Goal: Information Seeking & Learning: Understand process/instructions

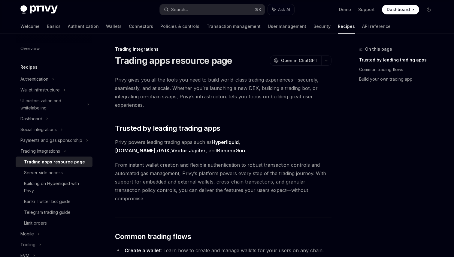
click at [165, 62] on h1 "Trading apps resource page" at bounding box center [173, 60] width 117 height 11
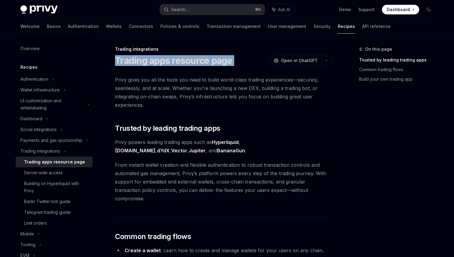
click at [165, 62] on h1 "Trading apps resource page" at bounding box center [173, 60] width 117 height 11
click at [165, 82] on span "Privy gives you all the tools you need to build world-class trading experiences…" at bounding box center [223, 93] width 216 height 34
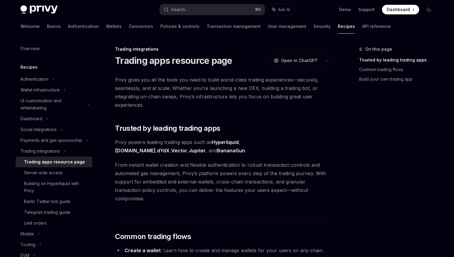
click at [165, 82] on span "Privy gives you all the tools you need to build world-class trading experiences…" at bounding box center [223, 93] width 216 height 34
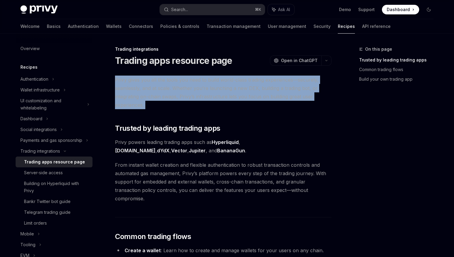
click at [165, 82] on span "Privy gives you all the tools you need to build world-class trading experiences…" at bounding box center [223, 93] width 216 height 34
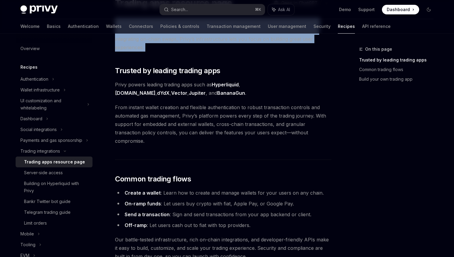
scroll to position [61, 0]
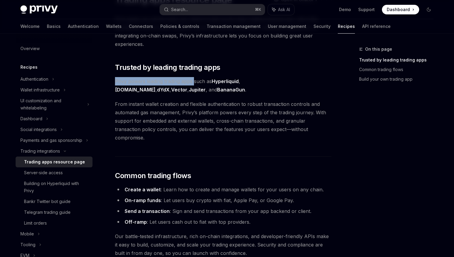
drag, startPoint x: 115, startPoint y: 81, endPoint x: 195, endPoint y: 82, distance: 79.3
click at [195, 82] on span "Privy powers leading trading apps such as Hyperliquid , [DOMAIN_NAME] , dYdX , …" at bounding box center [223, 85] width 216 height 17
click at [253, 119] on span "From instant wallet creation and flexible authentication to robust transaction …" at bounding box center [223, 121] width 216 height 42
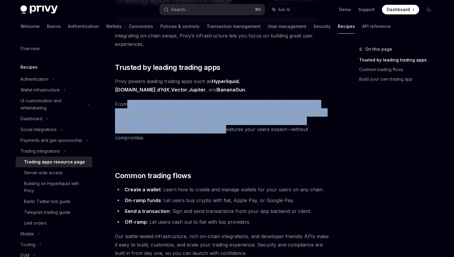
drag, startPoint x: 125, startPoint y: 105, endPoint x: 196, endPoint y: 133, distance: 76.0
click at [196, 133] on span "From instant wallet creation and flexible authentication to robust transaction …" at bounding box center [223, 121] width 216 height 42
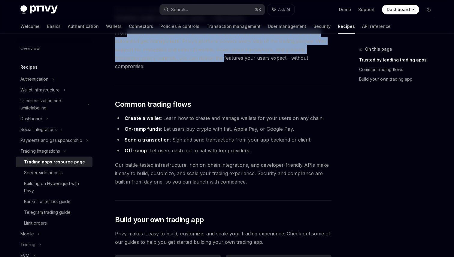
scroll to position [135, 0]
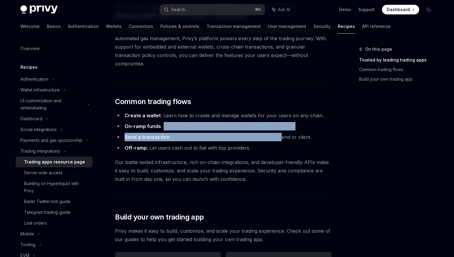
drag, startPoint x: 164, startPoint y: 119, endPoint x: 279, endPoint y: 131, distance: 115.6
click at [279, 130] on ul "Create a wallet : Learn how to create and manage wallets for your users on any …" at bounding box center [223, 131] width 216 height 41
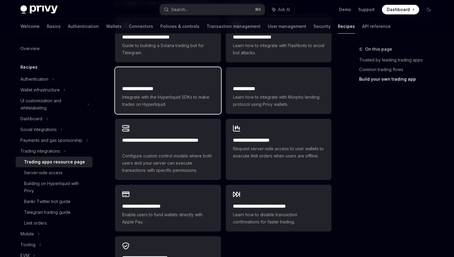
scroll to position [373, 0]
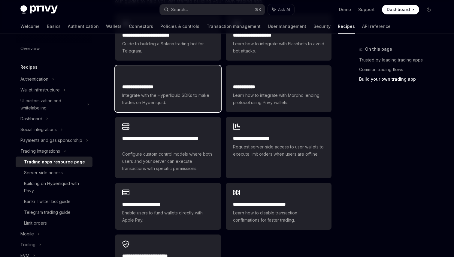
click at [174, 70] on div "**********" at bounding box center [168, 88] width 106 height 47
type textarea "*"
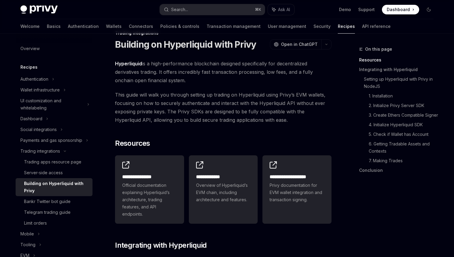
scroll to position [22, 0]
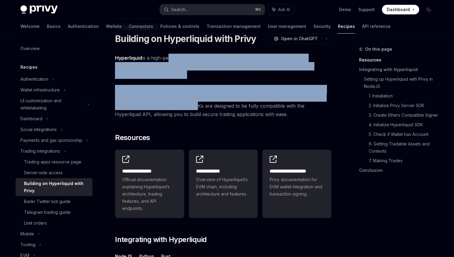
drag, startPoint x: 166, startPoint y: 54, endPoint x: 197, endPoint y: 107, distance: 61.2
click at [232, 110] on span "This guide will walk you through setting up trading on Hyperliquid using Privy’…" at bounding box center [223, 102] width 216 height 34
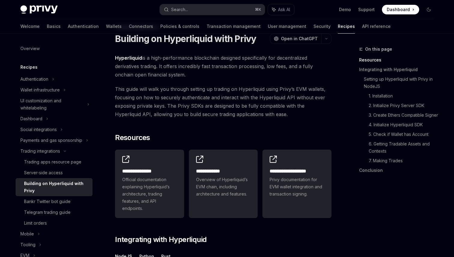
click at [232, 110] on span "This guide will walk you through setting up trading on Hyperliquid using Privy’…" at bounding box center [223, 102] width 216 height 34
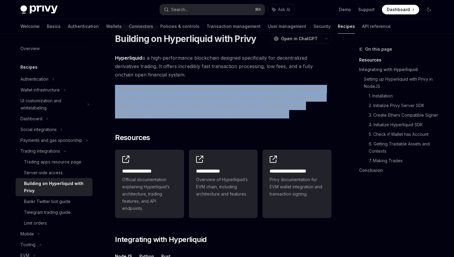
click at [232, 110] on span "This guide will walk you through setting up trading on Hyperliquid using Privy’…" at bounding box center [223, 102] width 216 height 34
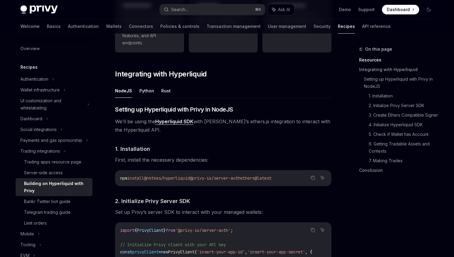
scroll to position [190, 0]
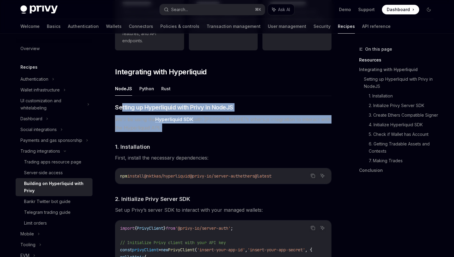
drag, startPoint x: 122, startPoint y: 106, endPoint x: 237, endPoint y: 141, distance: 119.8
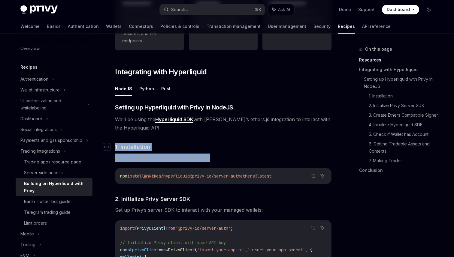
drag, startPoint x: 217, startPoint y: 164, endPoint x: 105, endPoint y: 146, distance: 113.1
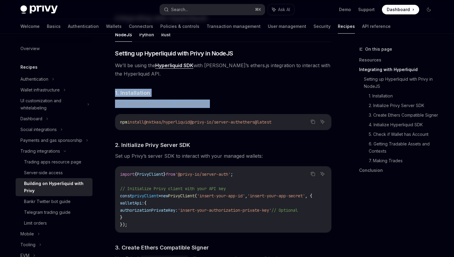
scroll to position [237, 0]
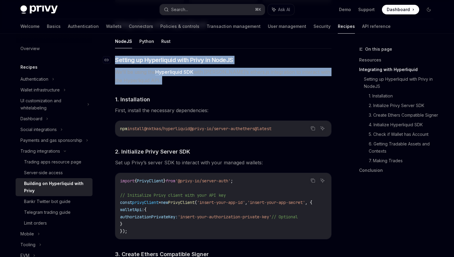
drag, startPoint x: 222, startPoint y: 88, endPoint x: 112, endPoint y: 59, distance: 114.0
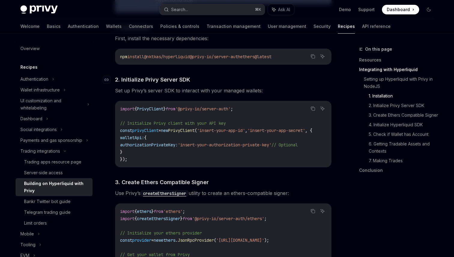
scroll to position [325, 0]
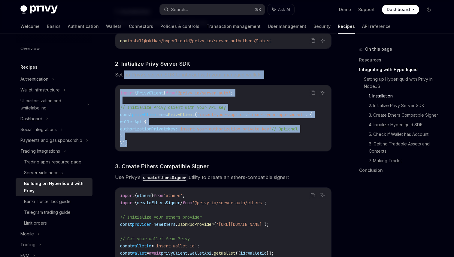
drag, startPoint x: 177, startPoint y: 145, endPoint x: 123, endPoint y: 78, distance: 85.4
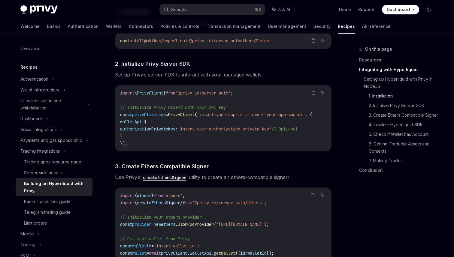
drag, startPoint x: 123, startPoint y: 78, endPoint x: 189, endPoint y: 135, distance: 87.3
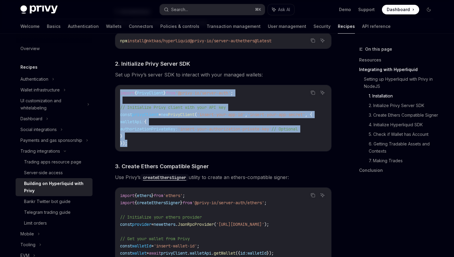
drag, startPoint x: 180, startPoint y: 142, endPoint x: 110, endPoint y: 84, distance: 91.0
click at [154, 98] on code "import { PrivyClient } from '@privy-io/server-auth' ; // Initialize Privy clien…" at bounding box center [223, 118] width 207 height 58
drag, startPoint x: 125, startPoint y: 99, endPoint x: 143, endPoint y: 138, distance: 42.9
click at [143, 138] on code "import { PrivyClient } from '@privy-io/server-auth' ; // Initialize Privy clien…" at bounding box center [223, 118] width 207 height 58
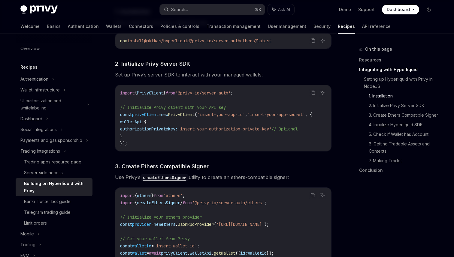
click at [143, 148] on div "import { PrivyClient } from '@privy-io/server-auth' ; // Initialize Privy clien…" at bounding box center [223, 118] width 216 height 66
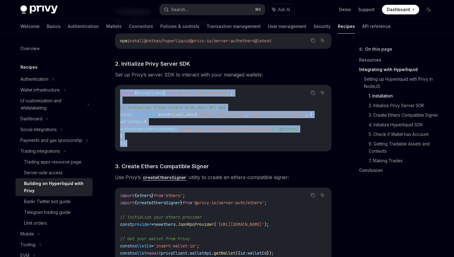
drag, startPoint x: 143, startPoint y: 146, endPoint x: 111, endPoint y: 91, distance: 63.8
click at [165, 98] on code "import { PrivyClient } from '@privy-io/server-auth' ; // Initialize Privy clien…" at bounding box center [223, 118] width 207 height 58
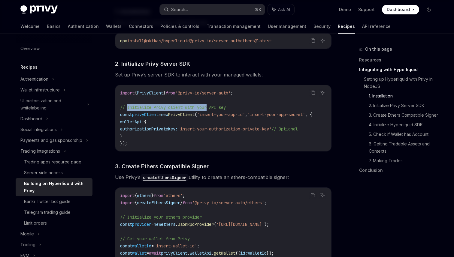
drag, startPoint x: 128, startPoint y: 105, endPoint x: 210, endPoint y: 106, distance: 82.6
click at [210, 106] on span "// Initialize Privy client with your API key" at bounding box center [173, 107] width 106 height 5
drag, startPoint x: 236, startPoint y: 106, endPoint x: 167, endPoint y: 105, distance: 68.8
click at [167, 106] on code "import { PrivyClient } from '@privy-io/server-auth' ; // Initialize Privy clien…" at bounding box center [223, 118] width 207 height 58
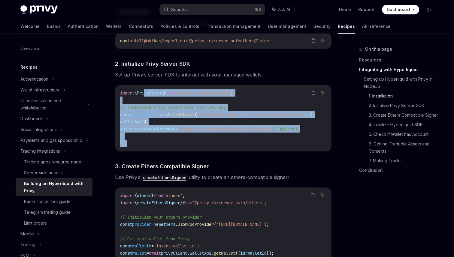
drag, startPoint x: 222, startPoint y: 147, endPoint x: 148, endPoint y: 90, distance: 93.0
click at [148, 90] on code "import { PrivyClient } from '@privy-io/server-auth' ; // Initialize Privy clien…" at bounding box center [223, 118] width 207 height 58
click at [234, 151] on div "import { PrivyClient } from '@privy-io/server-auth' ; // Initialize Privy clien…" at bounding box center [223, 118] width 216 height 66
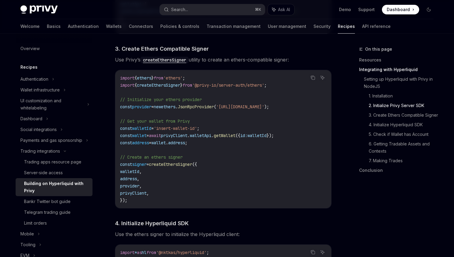
scroll to position [447, 0]
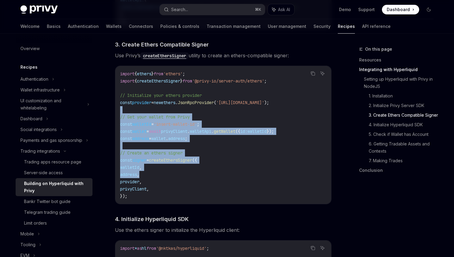
drag, startPoint x: 216, startPoint y: 176, endPoint x: 122, endPoint y: 114, distance: 112.8
click at [122, 114] on code "import { ethers } from 'ethers' ; import { createEthersSigner } from '@privy-io…" at bounding box center [223, 135] width 206 height 130
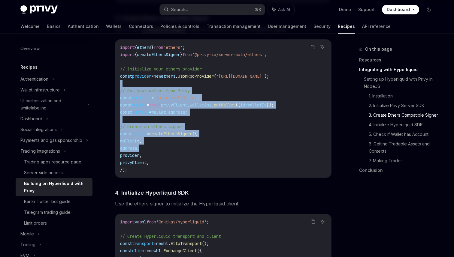
scroll to position [475, 0]
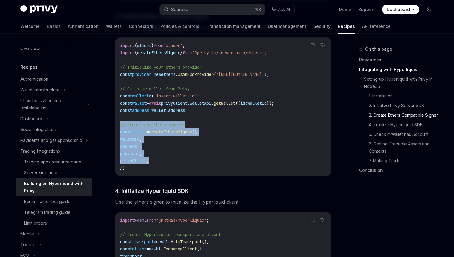
drag, startPoint x: 186, startPoint y: 162, endPoint x: 119, endPoint y: 126, distance: 75.4
click at [119, 126] on div "import { ethers } from 'ethers' ; import { createEthersSigner } from '@privy-io…" at bounding box center [223, 107] width 216 height 138
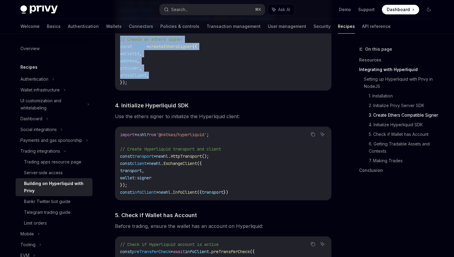
scroll to position [562, 0]
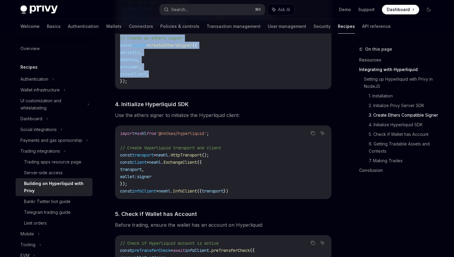
drag, startPoint x: 257, startPoint y: 194, endPoint x: 116, endPoint y: 99, distance: 170.1
click at [116, 99] on div "​ Setting up Hyperliquid with Privy in NodeJS We’ll be using the Hyperliquid SD…" at bounding box center [223, 227] width 216 height 993
click at [216, 171] on code "import * as hl from '@nktkas/hyperliquid' ; // Create Hyperliquid transport and…" at bounding box center [223, 162] width 206 height 65
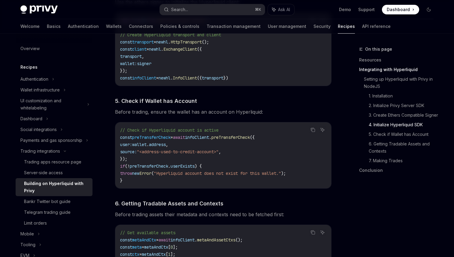
scroll to position [677, 0]
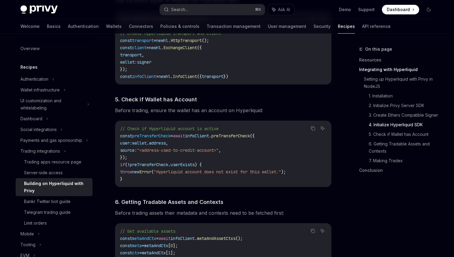
drag, startPoint x: 122, startPoint y: 111, endPoint x: 241, endPoint y: 115, distance: 119.5
click at [241, 115] on span "Before trading, ensure the wallet has an account on Hyperliquid:" at bounding box center [223, 110] width 216 height 8
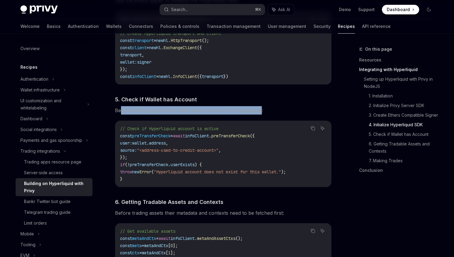
drag, startPoint x: 258, startPoint y: 115, endPoint x: 120, endPoint y: 112, distance: 137.8
click at [120, 112] on span "Before trading, ensure the wallet has an account on Hyperliquid:" at bounding box center [223, 110] width 216 height 8
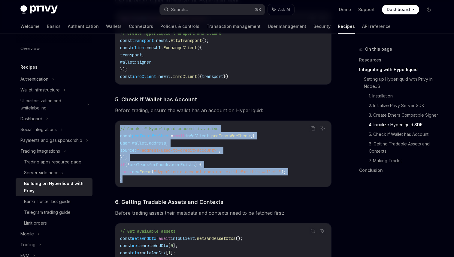
drag, startPoint x: 121, startPoint y: 124, endPoint x: 177, endPoint y: 187, distance: 84.6
click at [177, 187] on div "// Check if Hyperliquid account is active const preTransferCheck = await infoCl…" at bounding box center [223, 154] width 216 height 66
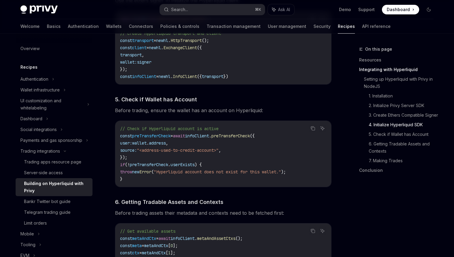
click at [188, 187] on div "// Check if Hyperliquid account is active const preTransferCheck = await infoCl…" at bounding box center [223, 154] width 216 height 66
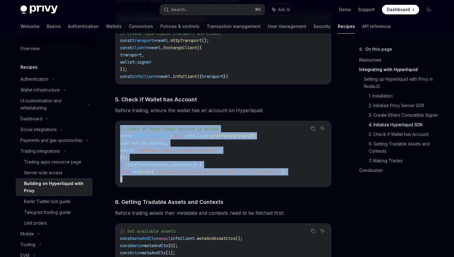
drag, startPoint x: 184, startPoint y: 181, endPoint x: 117, endPoint y: 126, distance: 86.6
click at [117, 126] on div "// Check if Hyperliquid account is active const preTransferCheck = await infoCl…" at bounding box center [223, 154] width 216 height 66
click at [216, 156] on code "// Check if Hyperliquid account is active const preTransferCheck = await infoCl…" at bounding box center [223, 154] width 206 height 58
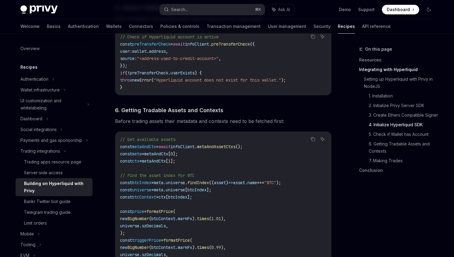
scroll to position [769, 0]
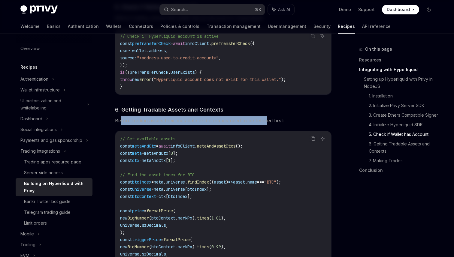
drag, startPoint x: 120, startPoint y: 125, endPoint x: 265, endPoint y: 125, distance: 145.3
click at [265, 125] on span "Before trading assets their metadata and contexts need to be fetched first:" at bounding box center [223, 120] width 216 height 8
drag, startPoint x: 280, startPoint y: 125, endPoint x: 151, endPoint y: 125, distance: 128.8
click at [150, 125] on span "Before trading assets their metadata and contexts need to be fetched first:" at bounding box center [223, 120] width 216 height 8
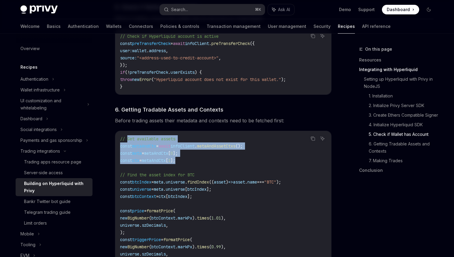
drag, startPoint x: 194, startPoint y: 161, endPoint x: 128, endPoint y: 142, distance: 69.0
click at [128, 142] on code "// Get available assets const metaAndCtx = await infoClient . metaAndAssetCtxs …" at bounding box center [223, 214] width 206 height 159
click at [201, 159] on code "// Get available assets const metaAndCtx = await infoClient . metaAndAssetCtxs …" at bounding box center [223, 214] width 206 height 159
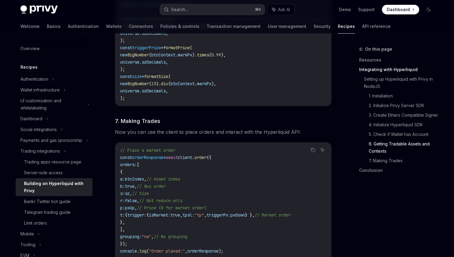
scroll to position [964, 0]
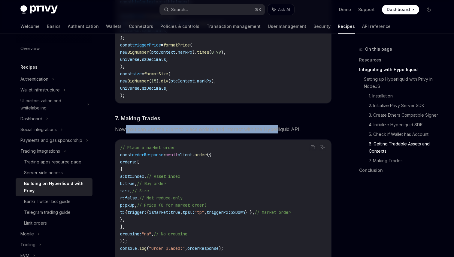
drag, startPoint x: 125, startPoint y: 133, endPoint x: 275, endPoint y: 133, distance: 149.5
click at [275, 133] on span "Now you can use the client to place orders and interact with the Hyperliquid AP…" at bounding box center [223, 129] width 216 height 8
drag, startPoint x: 306, startPoint y: 133, endPoint x: 159, endPoint y: 133, distance: 147.1
click at [159, 133] on span "Now you can use the client to place orders and interact with the Hyperliquid AP…" at bounding box center [223, 129] width 216 height 8
click at [214, 196] on code "// Place a market order const orderResponse = await client . order ({ orders: […" at bounding box center [223, 212] width 206 height 137
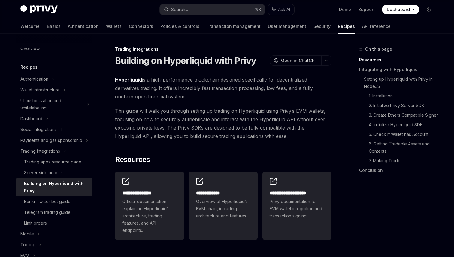
scroll to position [180, 0]
